Goal: Navigation & Orientation: Find specific page/section

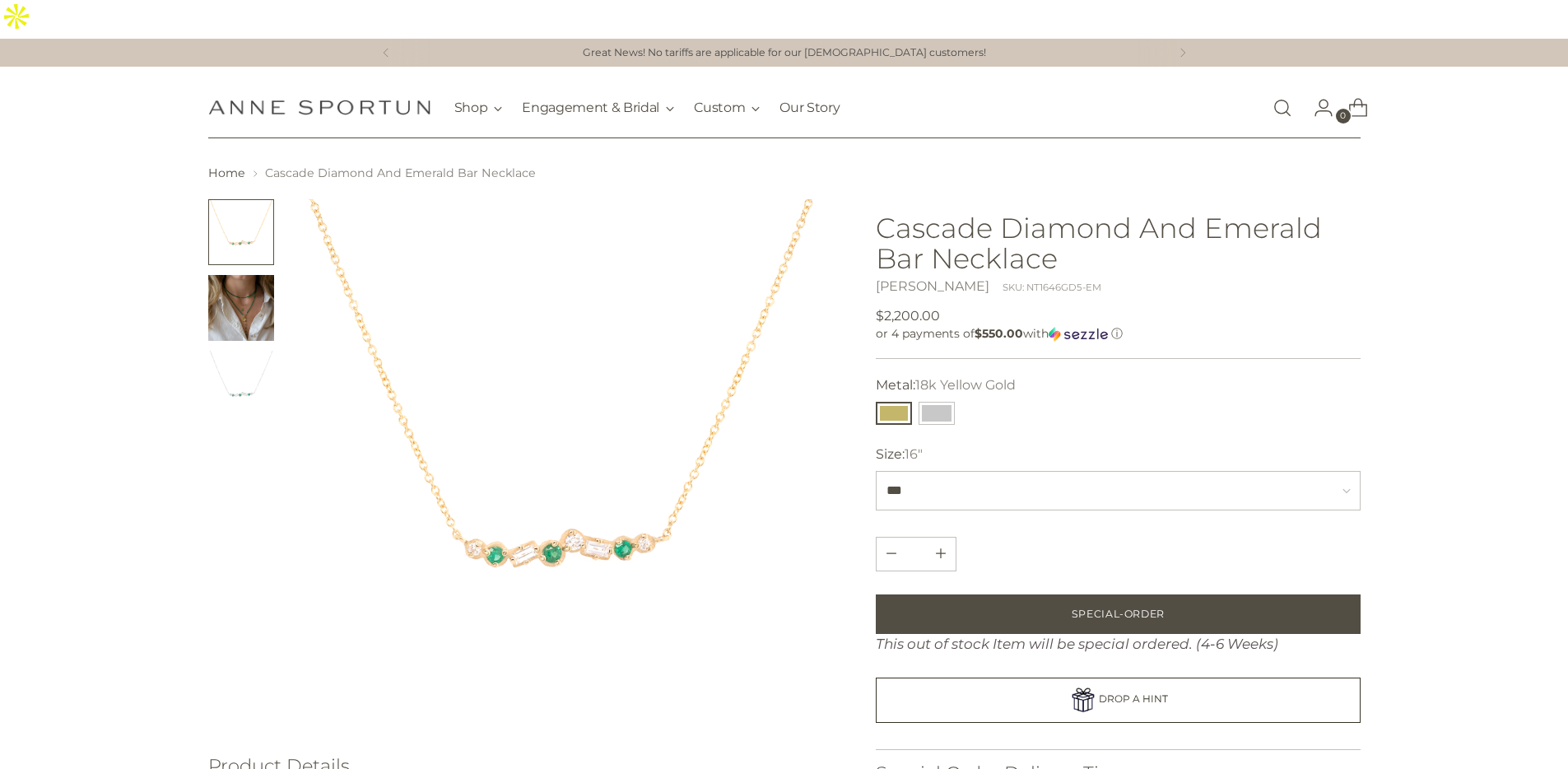
click at [249, 280] on img "Change image to image 2" at bounding box center [241, 307] width 66 height 66
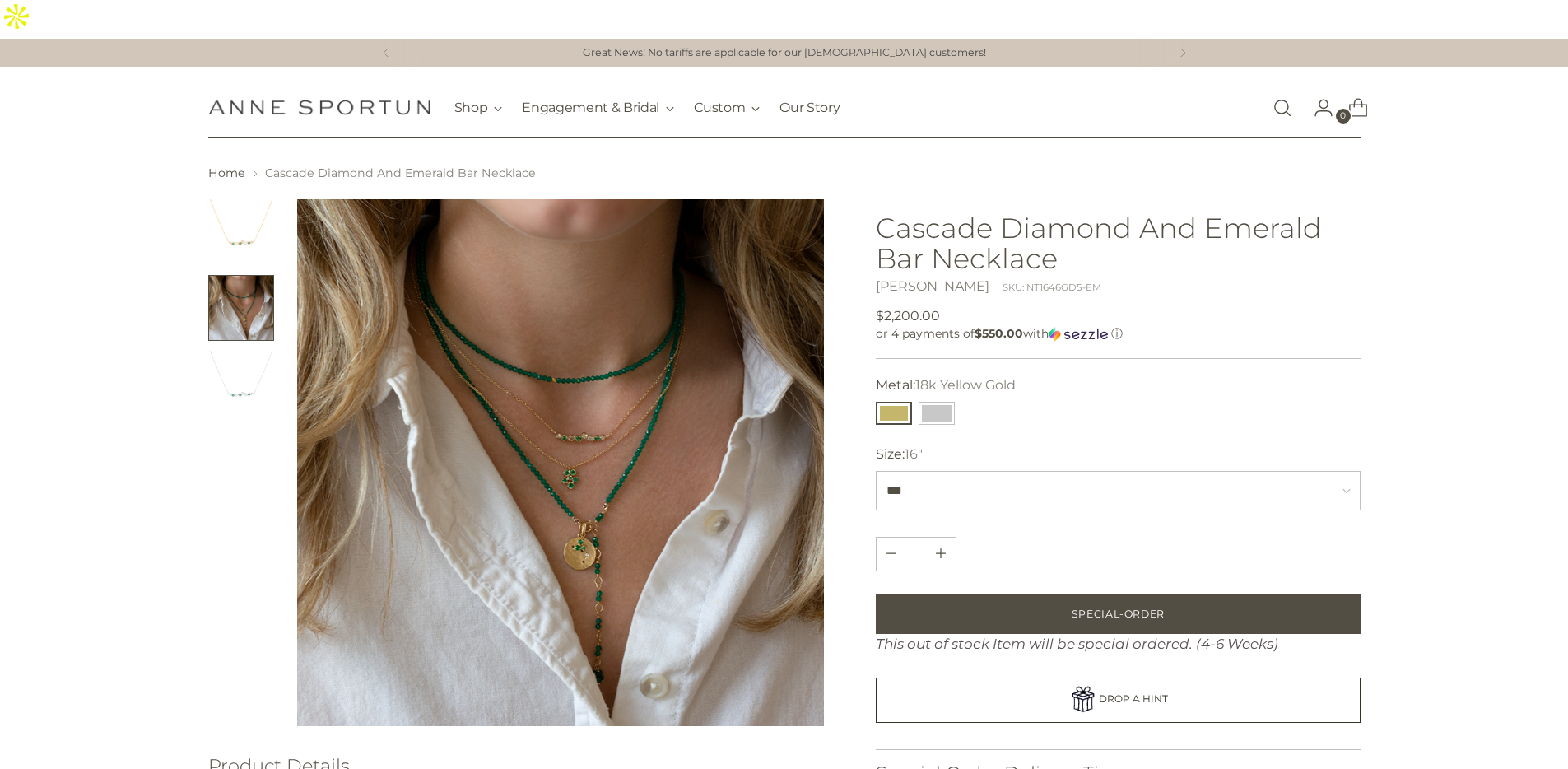
click at [246, 350] on img "Change image to image 3" at bounding box center [241, 383] width 66 height 66
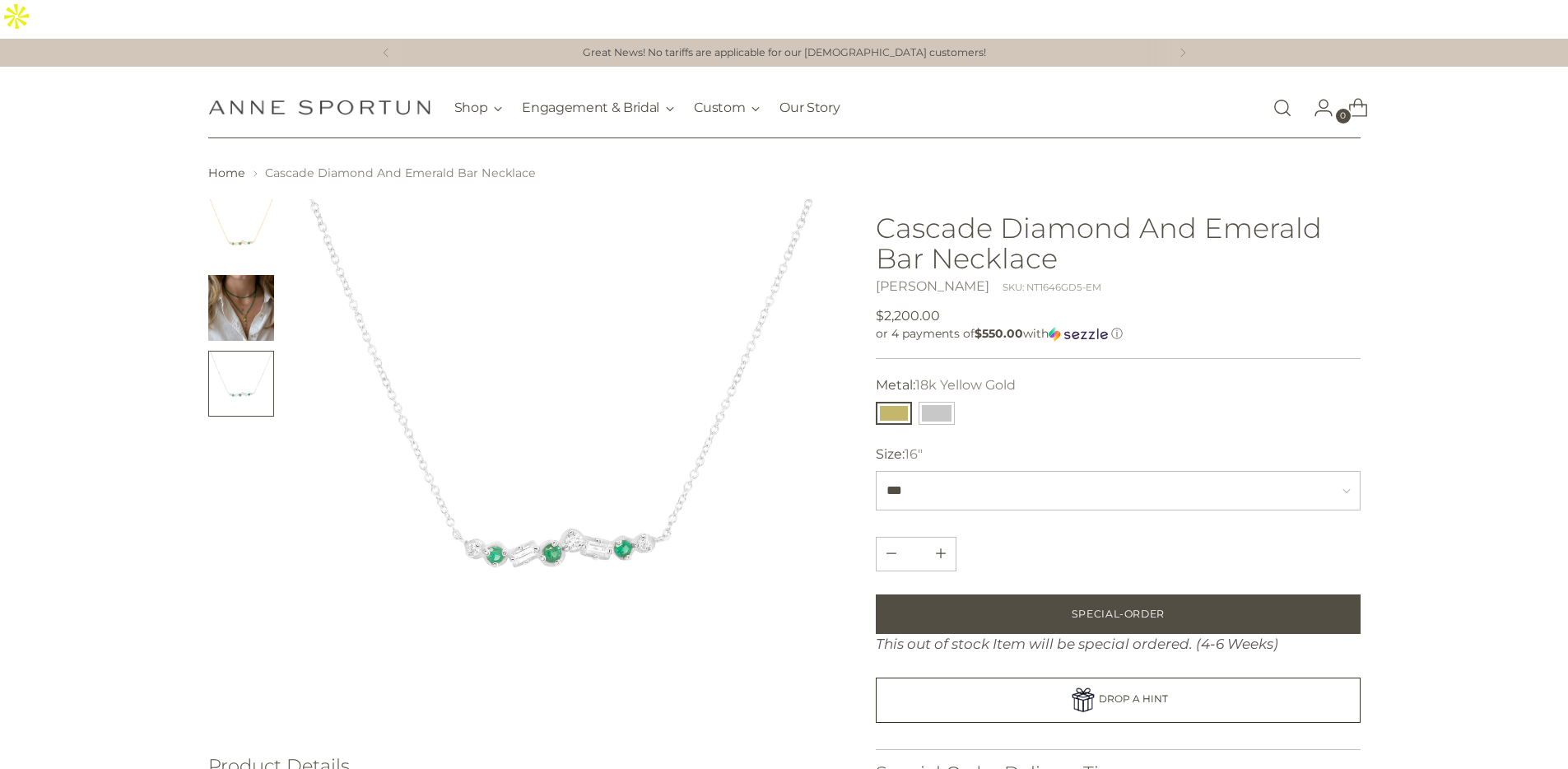
click at [250, 199] on img "Change image to image 1" at bounding box center [241, 232] width 66 height 66
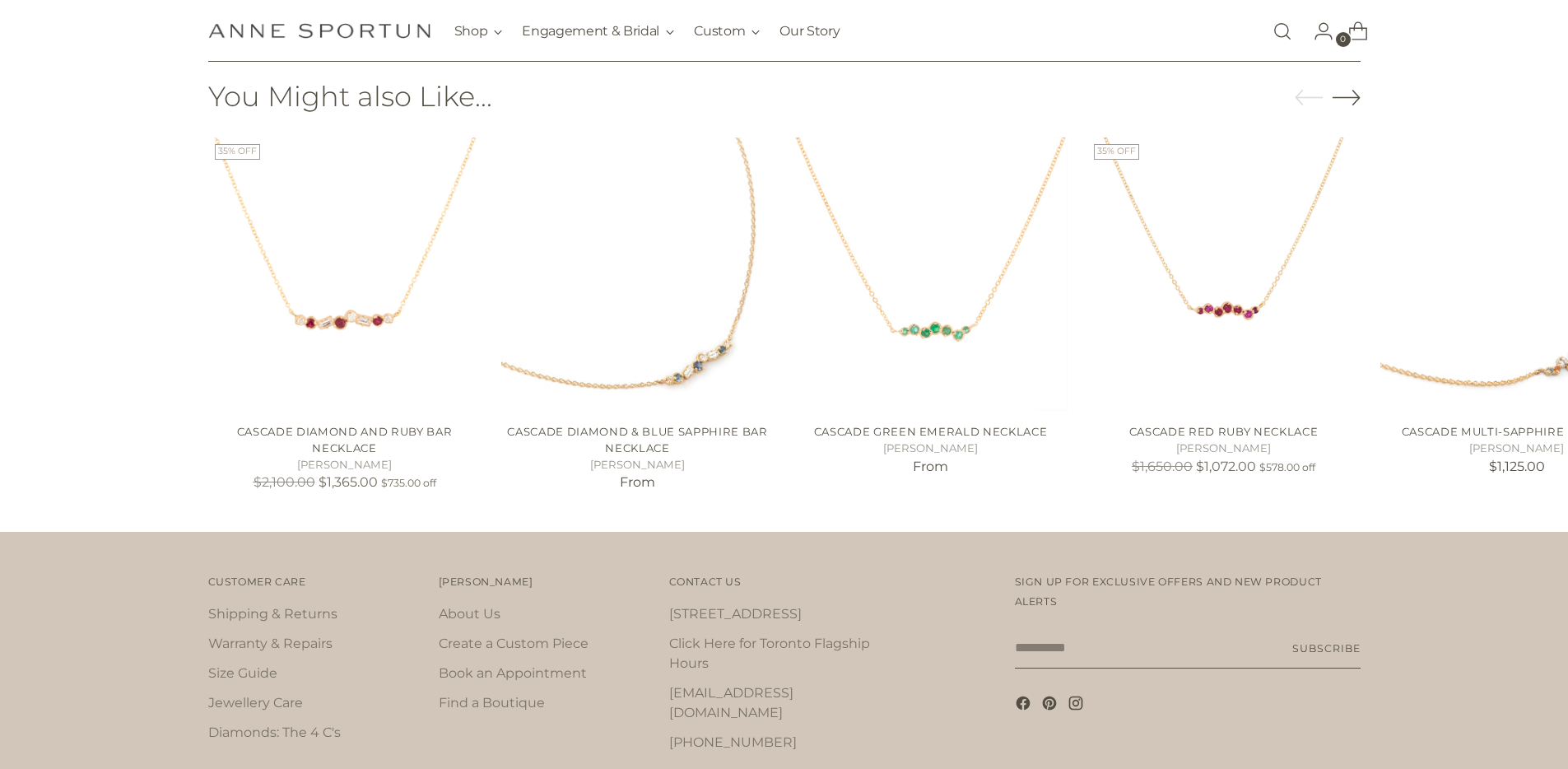
scroll to position [1064, 0]
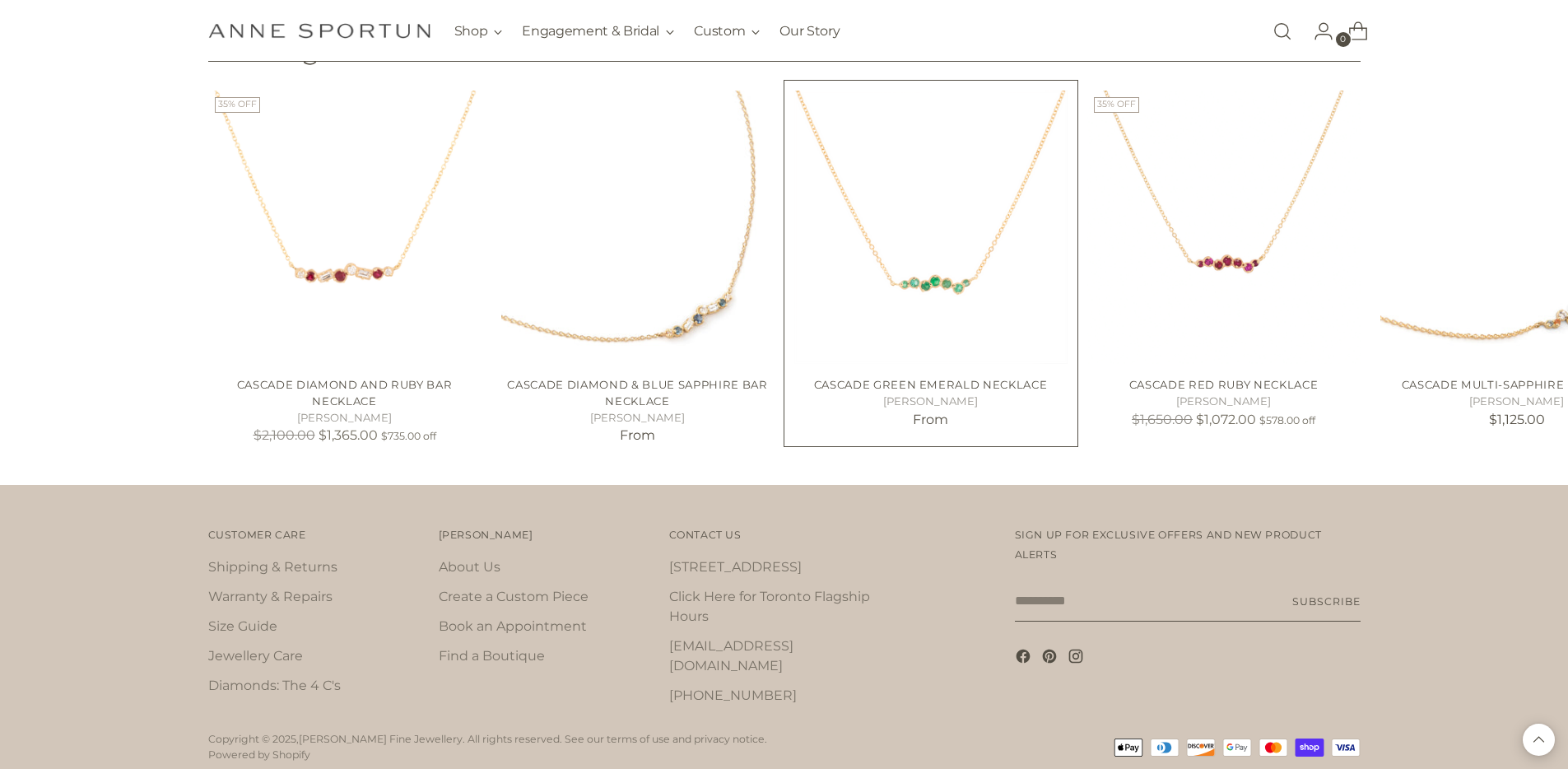
click at [926, 245] on img "Cascade Green Emerald Necklace" at bounding box center [931, 227] width 274 height 274
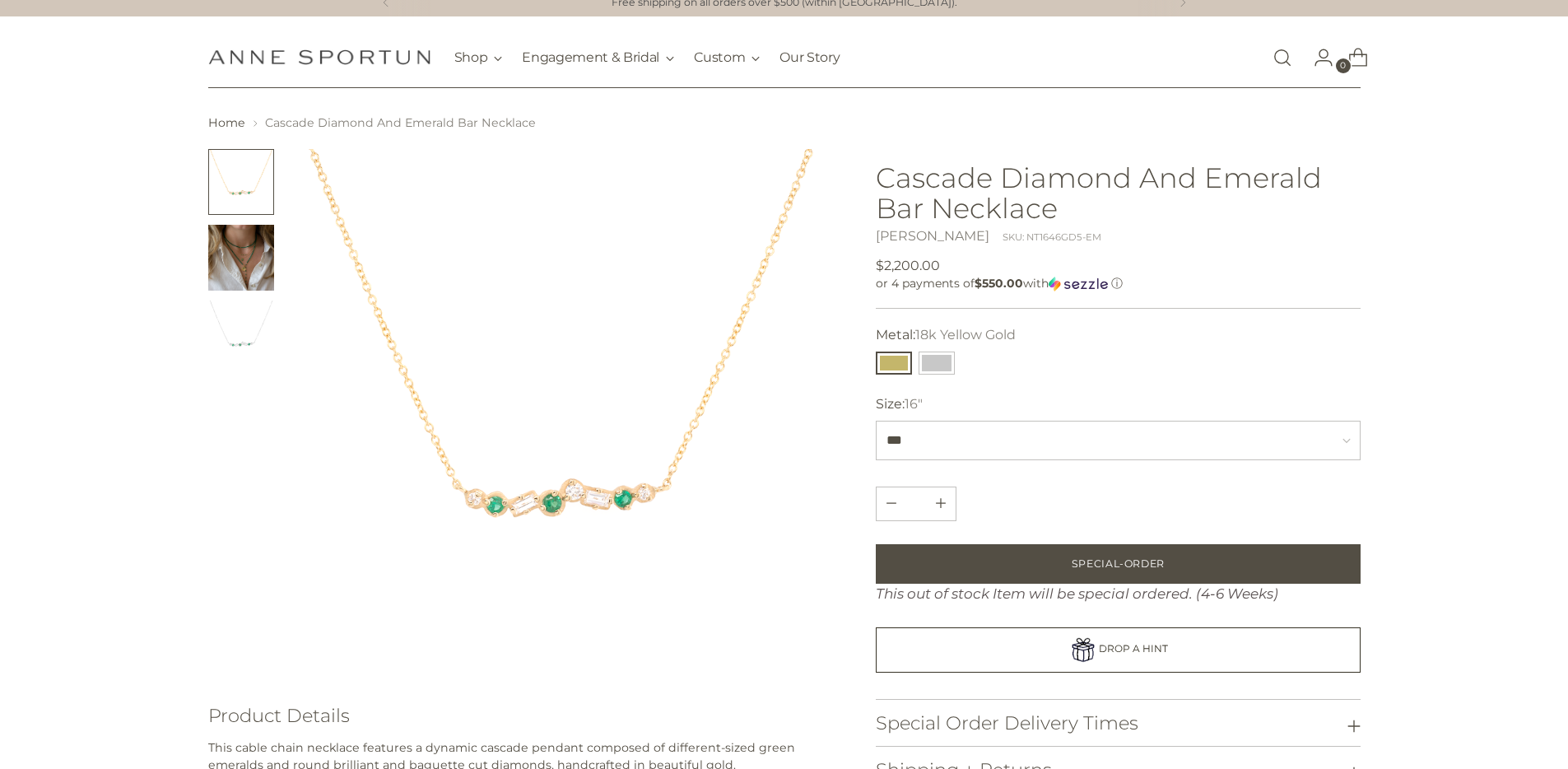
scroll to position [0, 0]
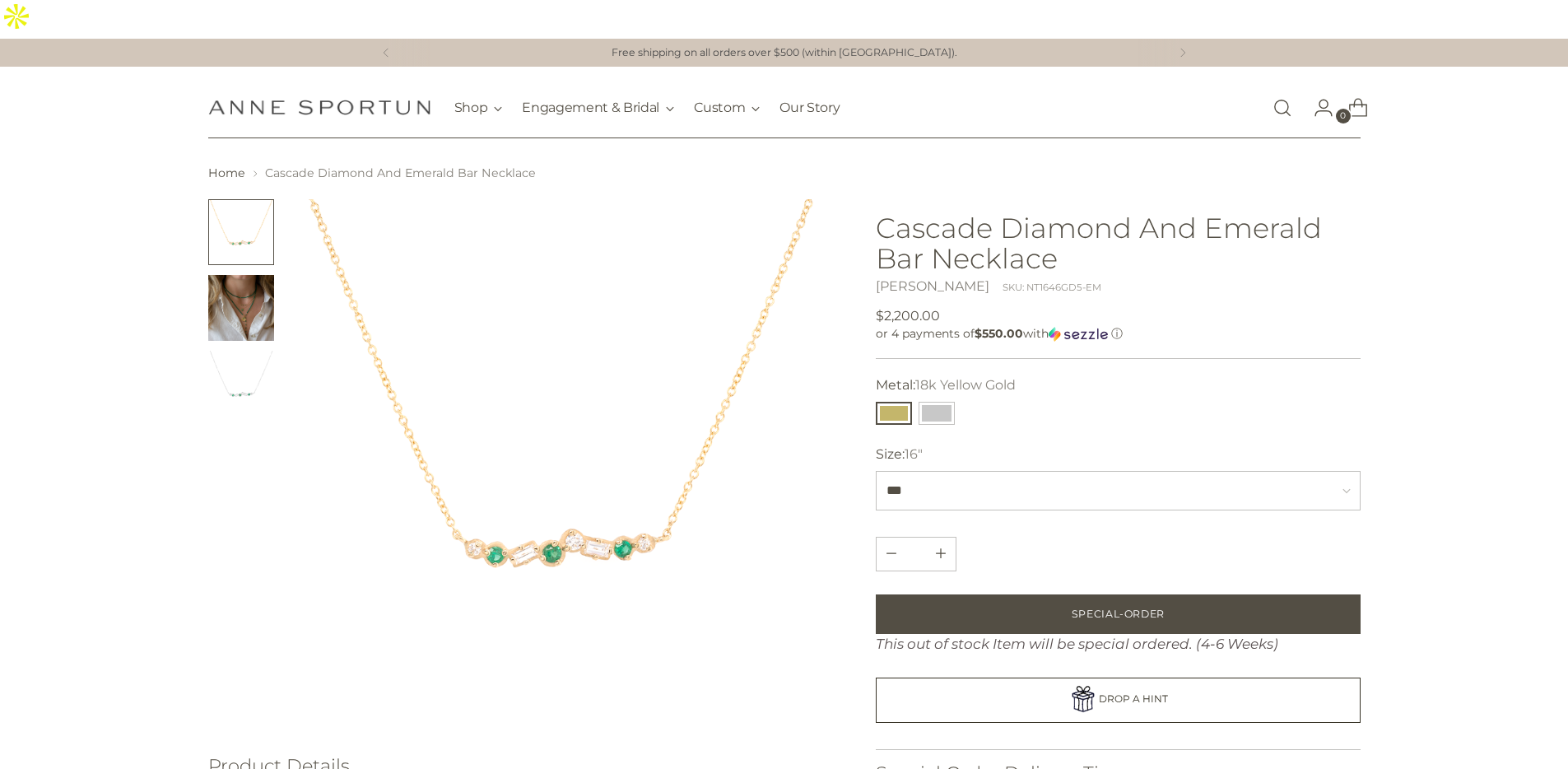
click at [234, 275] on img "Change image to image 2" at bounding box center [241, 307] width 66 height 66
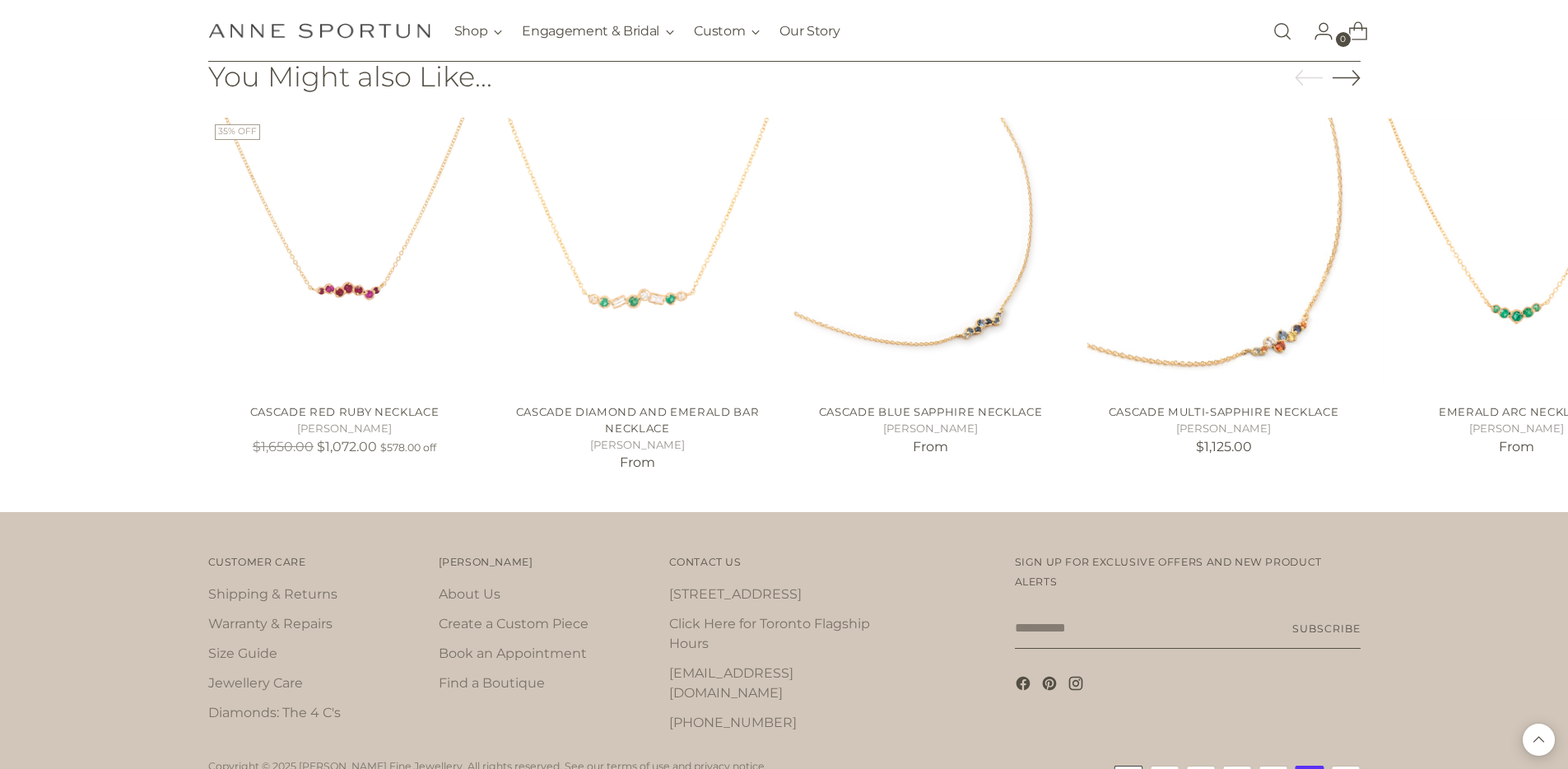
scroll to position [1034, 0]
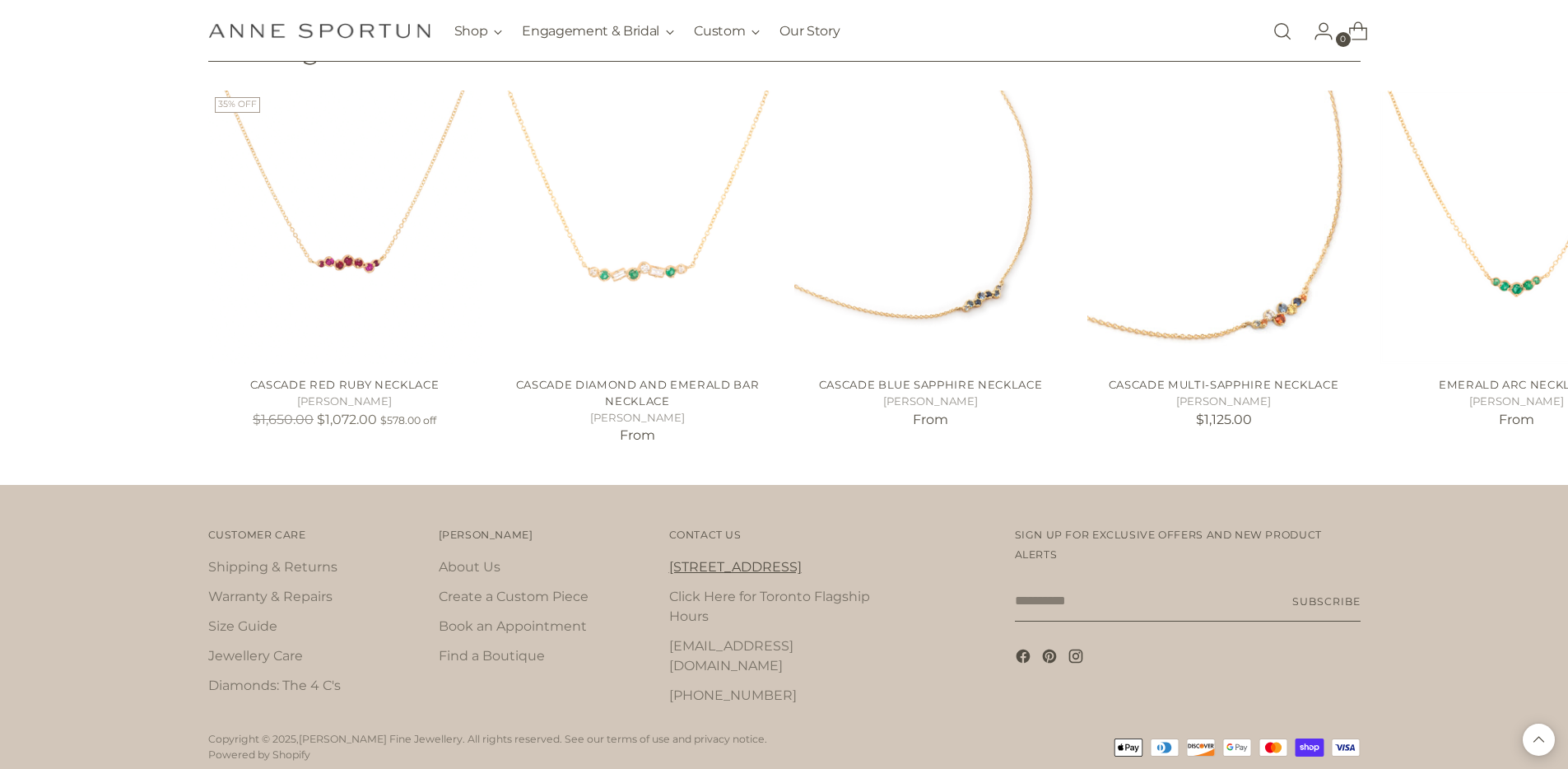
click at [701, 559] on link "[STREET_ADDRESS]" at bounding box center [734, 566] width 132 height 16
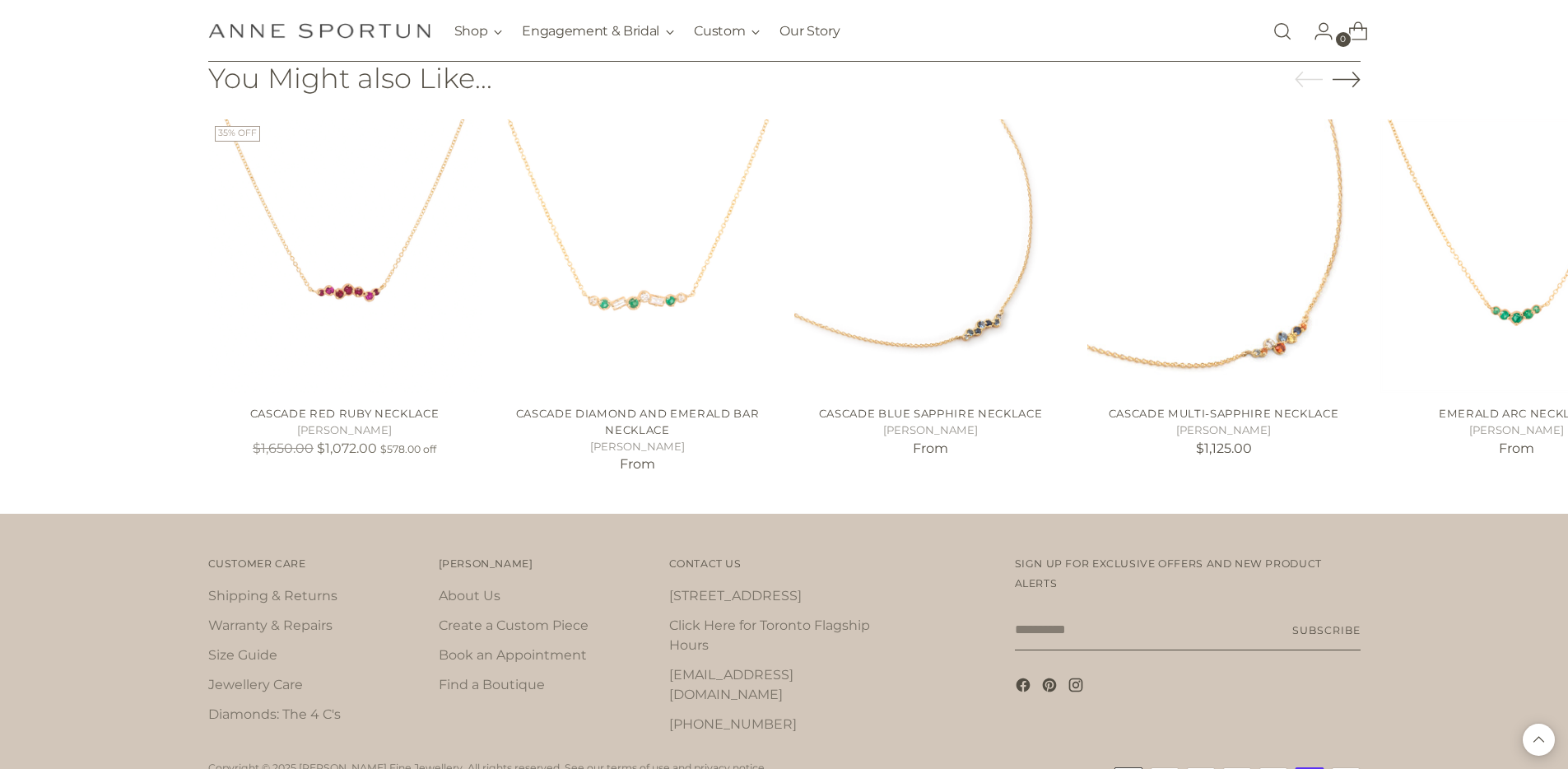
scroll to position [1034, 0]
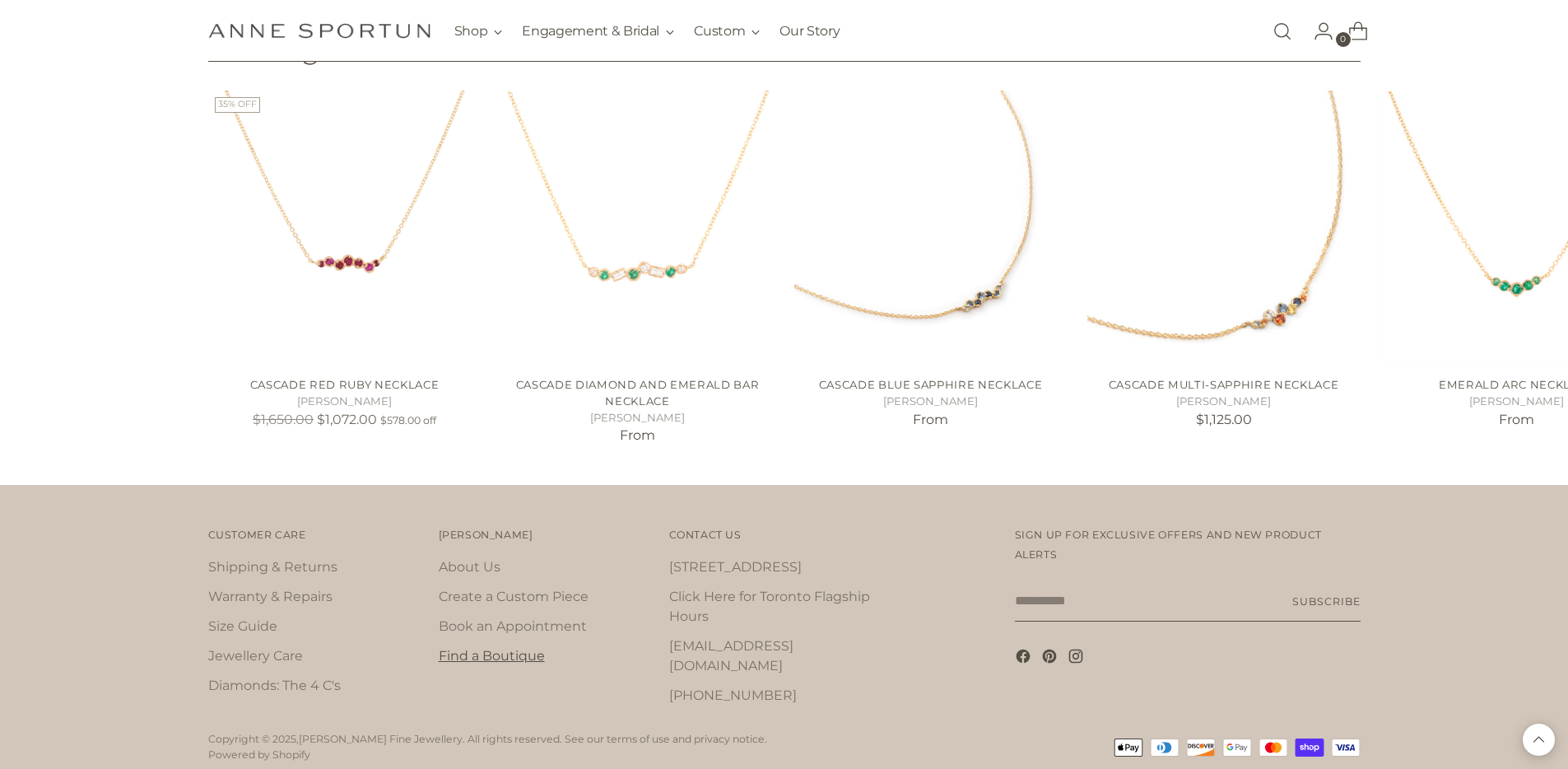
click at [483, 648] on link "Find a Boutique" at bounding box center [492, 655] width 106 height 16
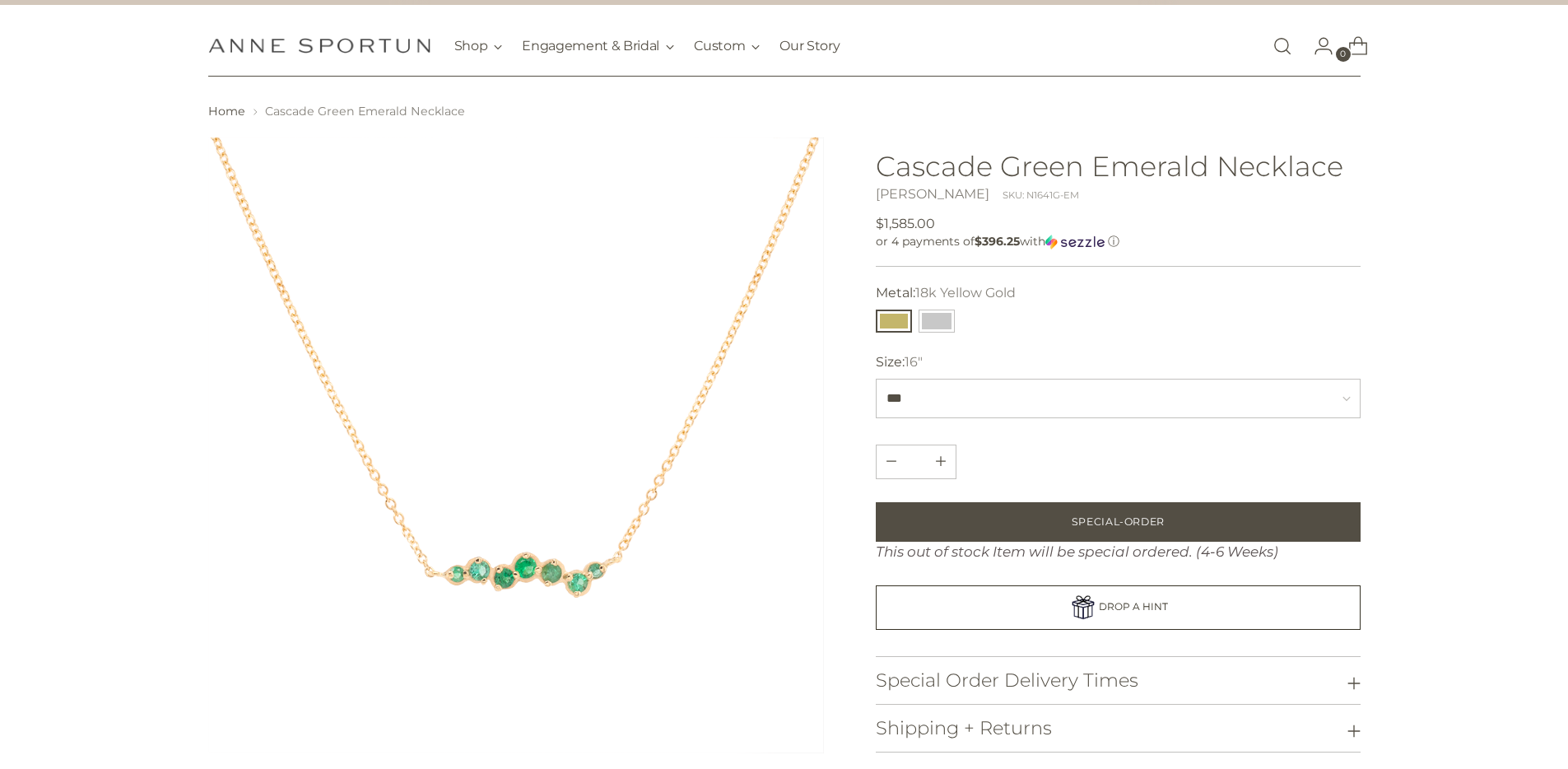
scroll to position [0, 0]
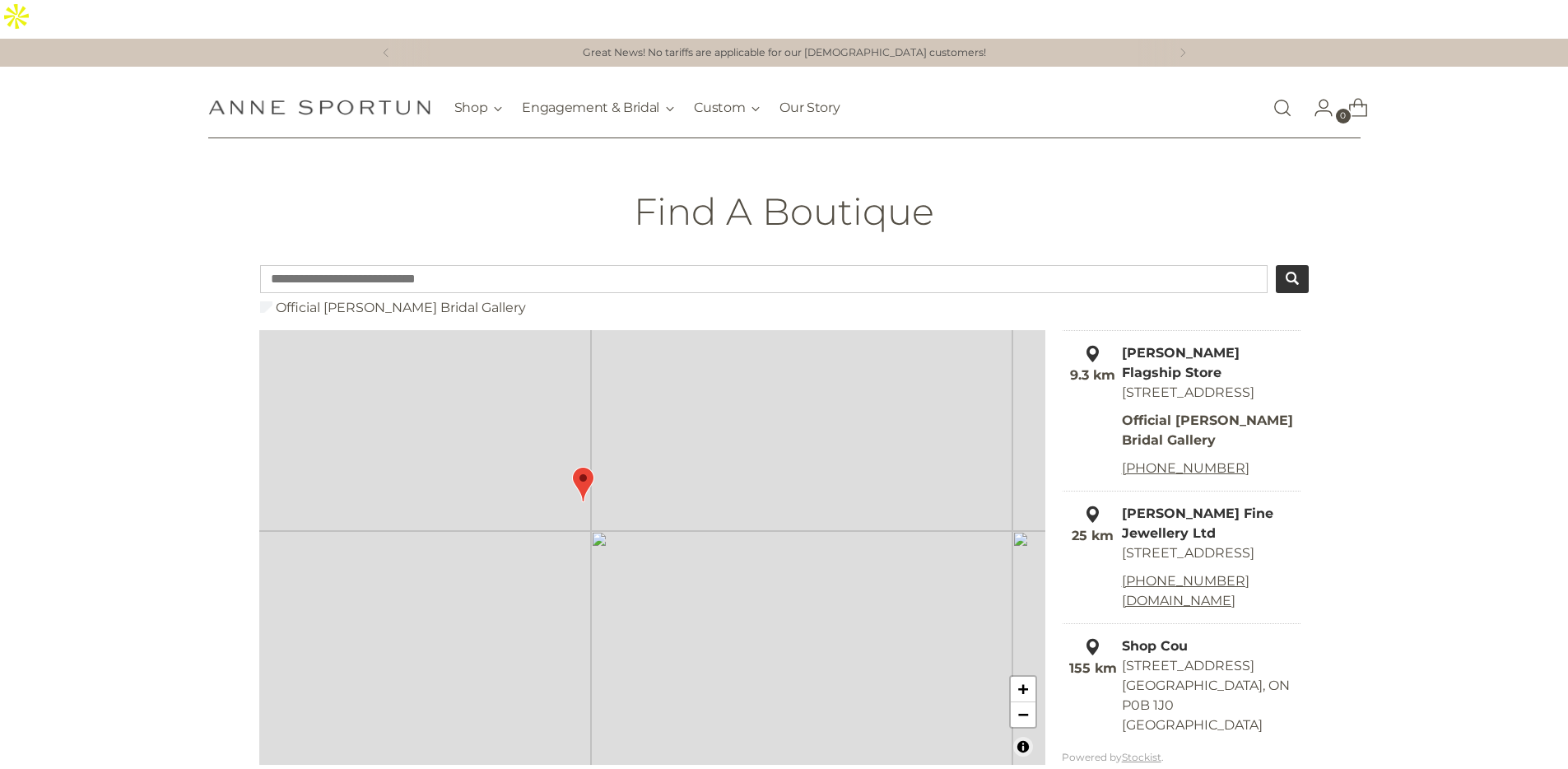
click at [588, 467] on img "Map" at bounding box center [583, 484] width 22 height 36
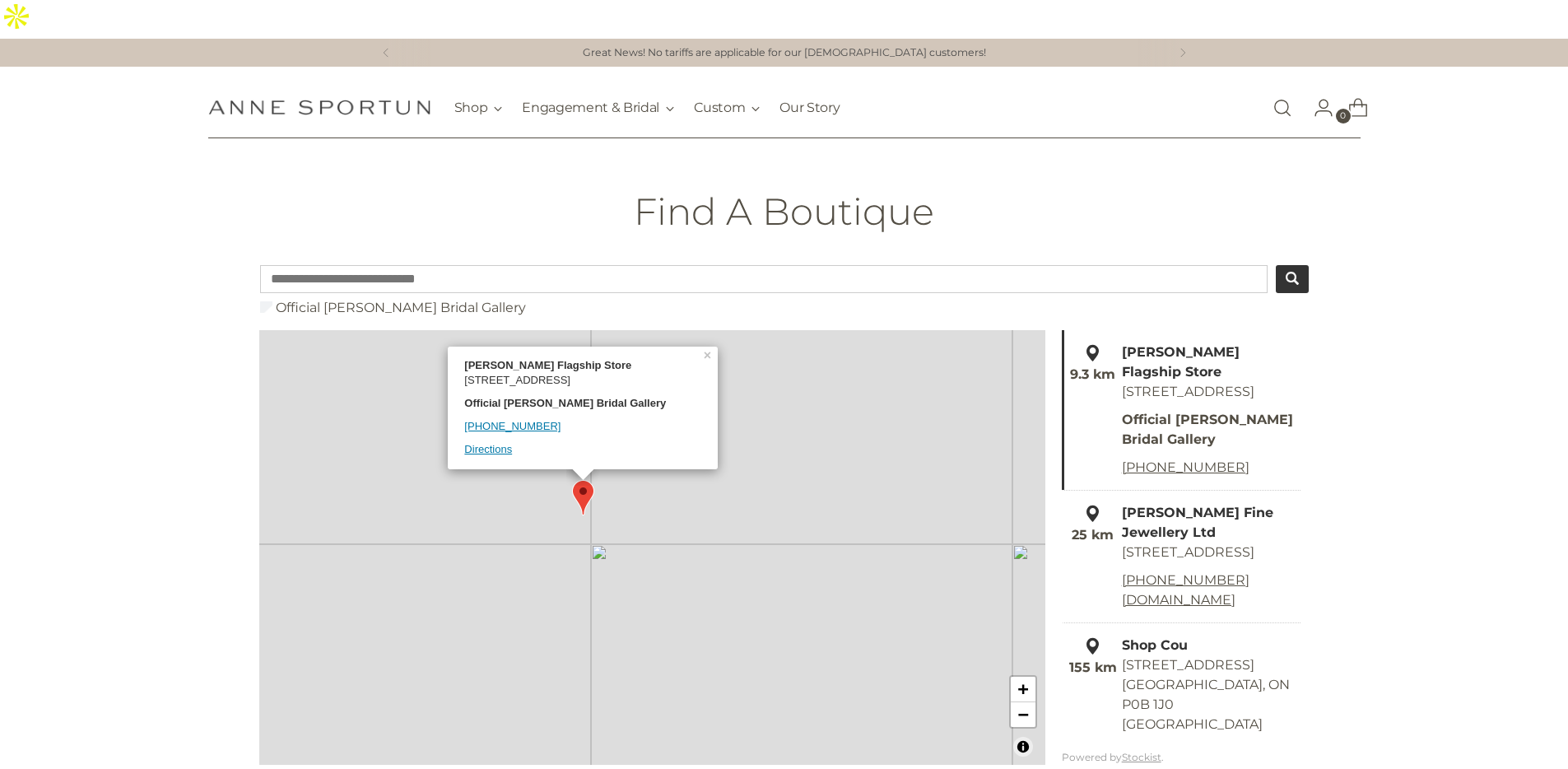
scroll to position [1, 0]
